Goal: Find specific page/section: Find specific page/section

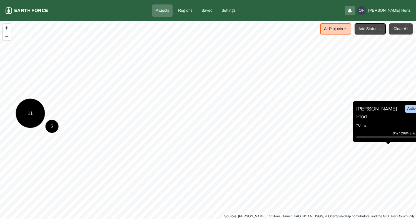
click at [401, 33] on button "Clear All" at bounding box center [401, 28] width 24 height 11
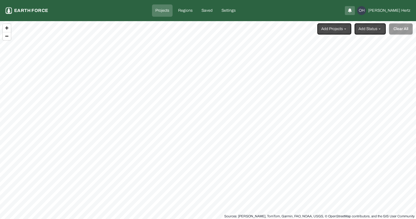
click at [343, 27] on html "Projects Earth force Projects Regions Saved Settings OH Omer Hertz Add Projects…" at bounding box center [208, 109] width 416 height 219
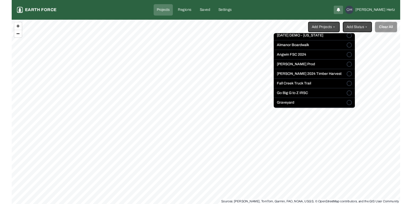
scroll to position [34, 0]
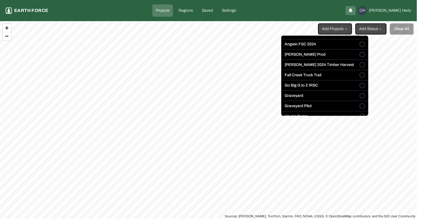
click at [359, 86] on button "Go Big G to Z IRSC" at bounding box center [362, 86] width 6 height 6
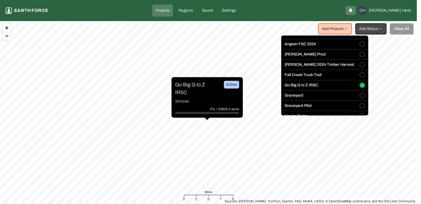
click at [186, 88] on html "Projects Earth force Projects Regions Saved Settings OH Omer Hertz Add Projects…" at bounding box center [210, 102] width 421 height 204
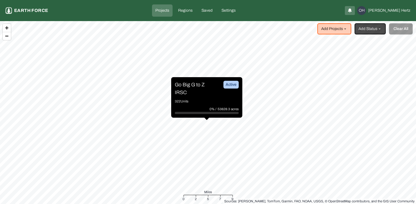
click at [186, 86] on p "Go Big G to Z IRSC" at bounding box center [196, 89] width 42 height 16
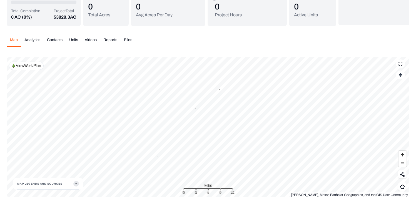
scroll to position [49, 0]
click at [26, 66] on p "View Work Plan" at bounding box center [28, 66] width 25 height 6
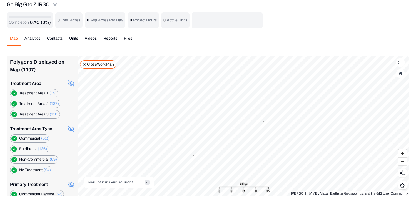
scroll to position [0, 0]
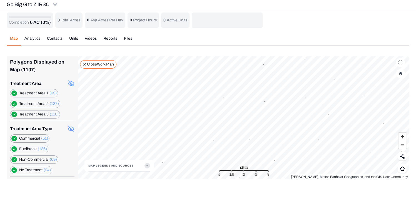
click at [30, 93] on label "Treatment Area 1 (69)" at bounding box center [38, 94] width 38 height 6
click at [31, 95] on label "Treatment Area 1 (69)" at bounding box center [38, 94] width 38 height 6
click at [15, 94] on 1 "button" at bounding box center [14, 94] width 6 height 6
click at [15, 93] on 1 "button" at bounding box center [14, 94] width 6 height 6
click at [68, 82] on icon at bounding box center [71, 83] width 7 height 7
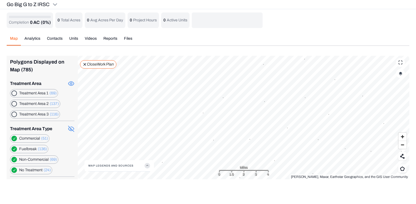
click at [68, 129] on icon at bounding box center [71, 129] width 7 height 7
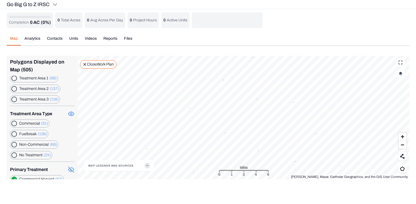
scroll to position [16, 0]
click at [69, 111] on icon at bounding box center [71, 113] width 7 height 7
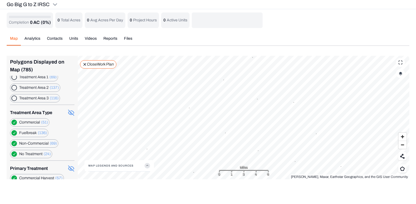
click at [69, 111] on icon at bounding box center [71, 113] width 7 height 7
click at [69, 112] on icon at bounding box center [71, 113] width 6 height 4
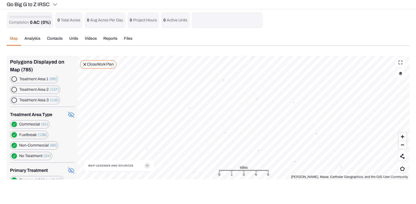
scroll to position [6, 0]
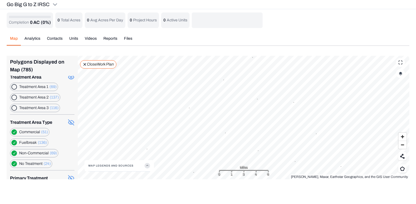
click at [15, 86] on 1 "button" at bounding box center [14, 87] width 6 height 6
click at [15, 87] on 1 "button" at bounding box center [14, 87] width 6 height 6
click at [14, 98] on 2 "button" at bounding box center [14, 98] width 6 height 6
click at [14, 88] on 1 "button" at bounding box center [14, 87] width 6 height 6
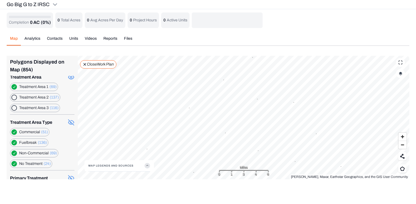
click at [15, 108] on 3 "button" at bounding box center [14, 108] width 6 height 6
click at [15, 97] on 2 "button" at bounding box center [14, 98] width 6 height 6
click at [15, 106] on 3 "button" at bounding box center [14, 108] width 6 height 6
click at [14, 88] on 1 "button" at bounding box center [14, 87] width 6 height 6
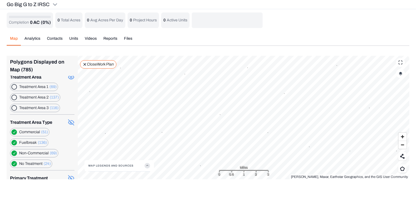
click at [13, 36] on button "Map" at bounding box center [14, 41] width 14 height 10
click at [104, 64] on p "Close Work Plan" at bounding box center [100, 65] width 27 height 6
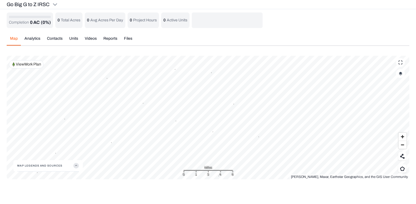
click at [280, 31] on div "Completion 0 AC (0%) 0 Total Acres 0 Avg Acres Per Day 0 Project Hours 0 Active…" at bounding box center [208, 96] width 403 height 167
